Goal: Consume media (video, audio)

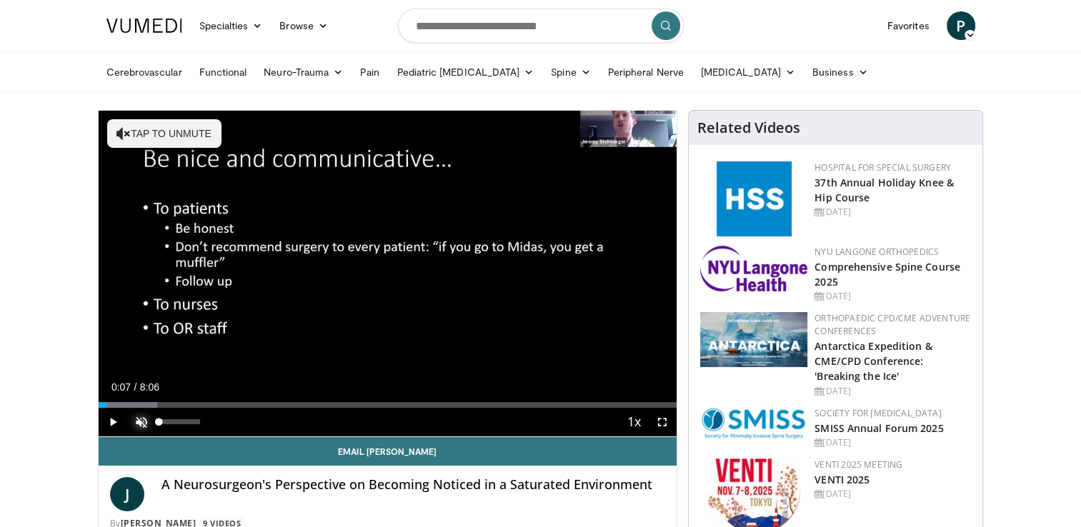
click at [144, 416] on span "Video Player" at bounding box center [141, 422] width 29 height 29
click at [114, 422] on span "Video Player" at bounding box center [113, 422] width 29 height 29
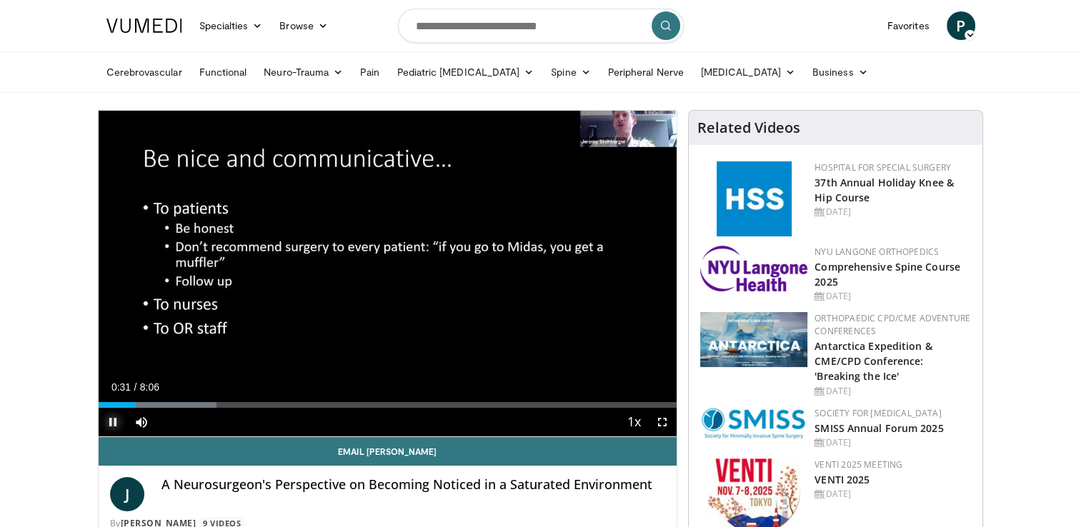
click at [106, 428] on span "Video Player" at bounding box center [113, 422] width 29 height 29
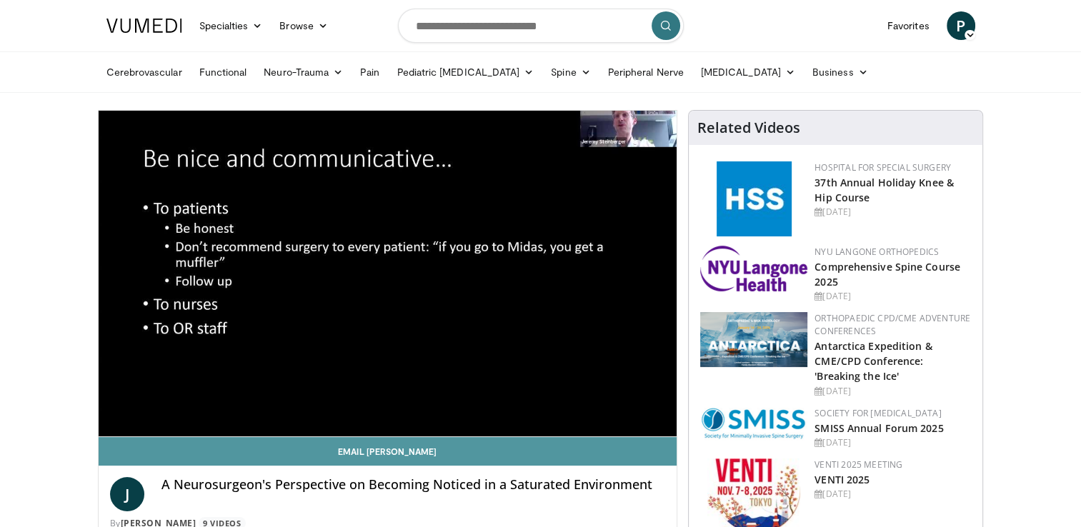
click at [121, 447] on link "Email Jeremy" at bounding box center [388, 451] width 579 height 29
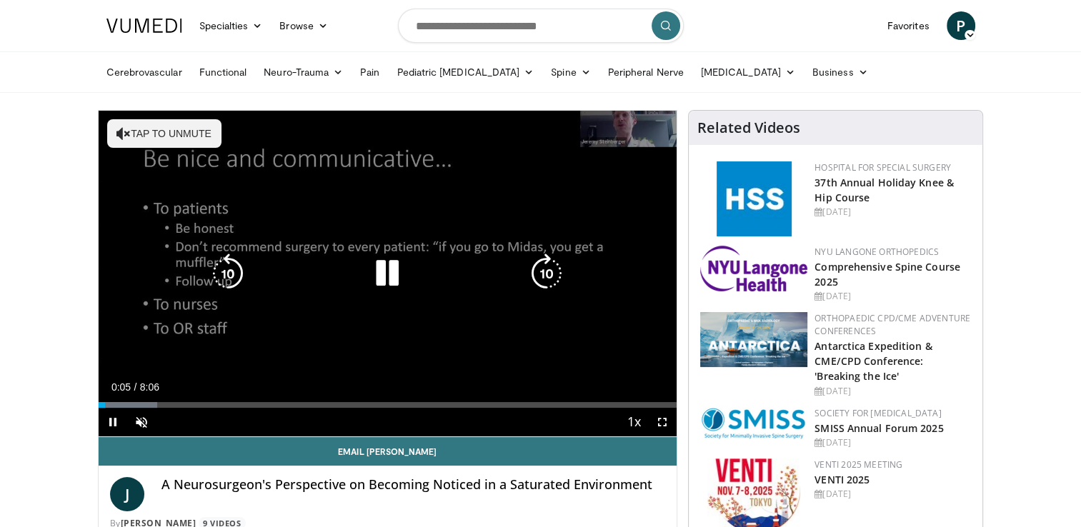
click at [226, 264] on icon "Video Player" at bounding box center [228, 274] width 40 height 40
click at [156, 136] on button "Tap to unmute" at bounding box center [164, 133] width 114 height 29
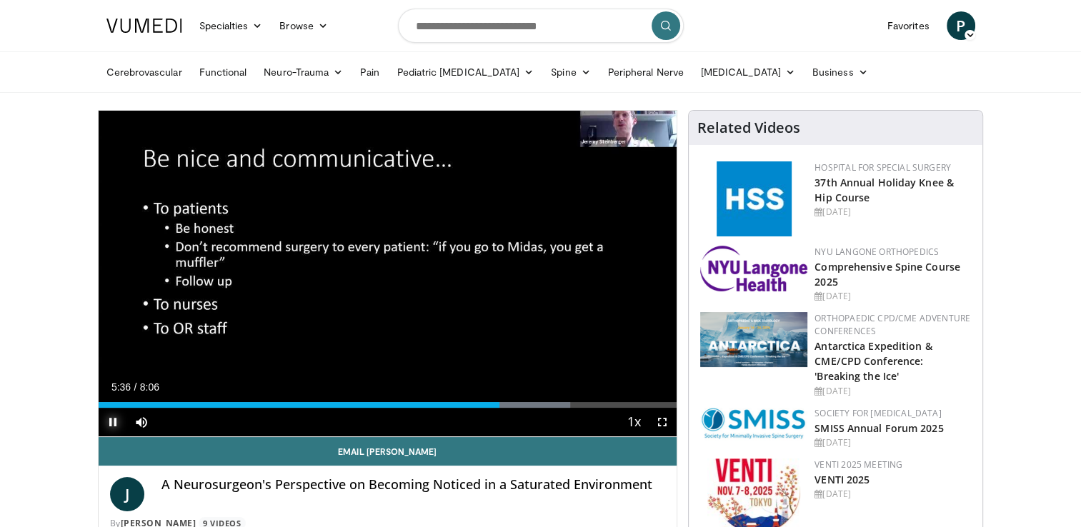
click at [114, 419] on span "Video Player" at bounding box center [113, 422] width 29 height 29
click at [433, 402] on div "Progress Bar" at bounding box center [433, 405] width 1 height 6
click at [113, 419] on span "Video Player" at bounding box center [113, 422] width 29 height 29
